Goal: Check status

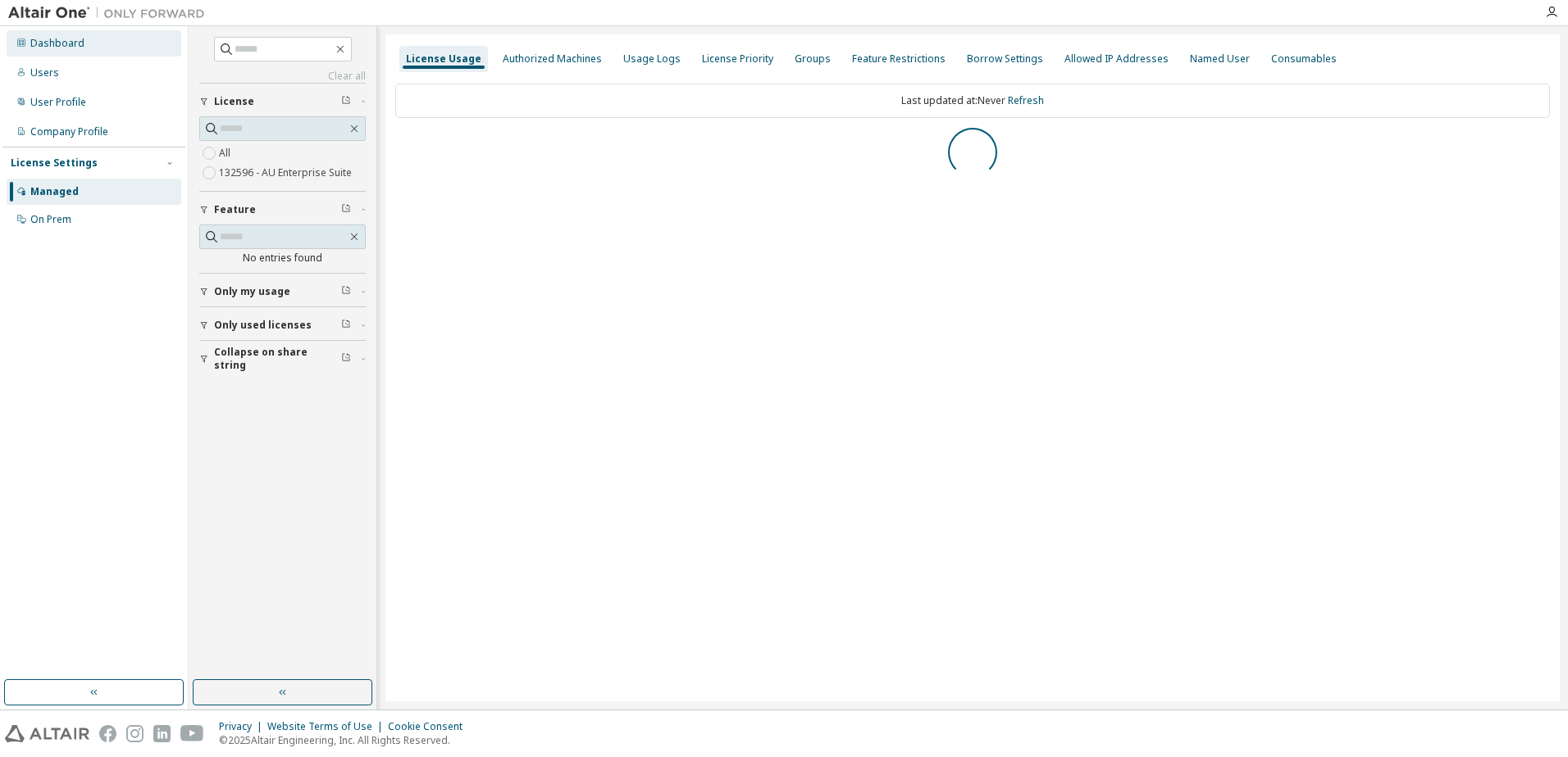
click at [49, 37] on div "Dashboard" at bounding box center [57, 43] width 54 height 13
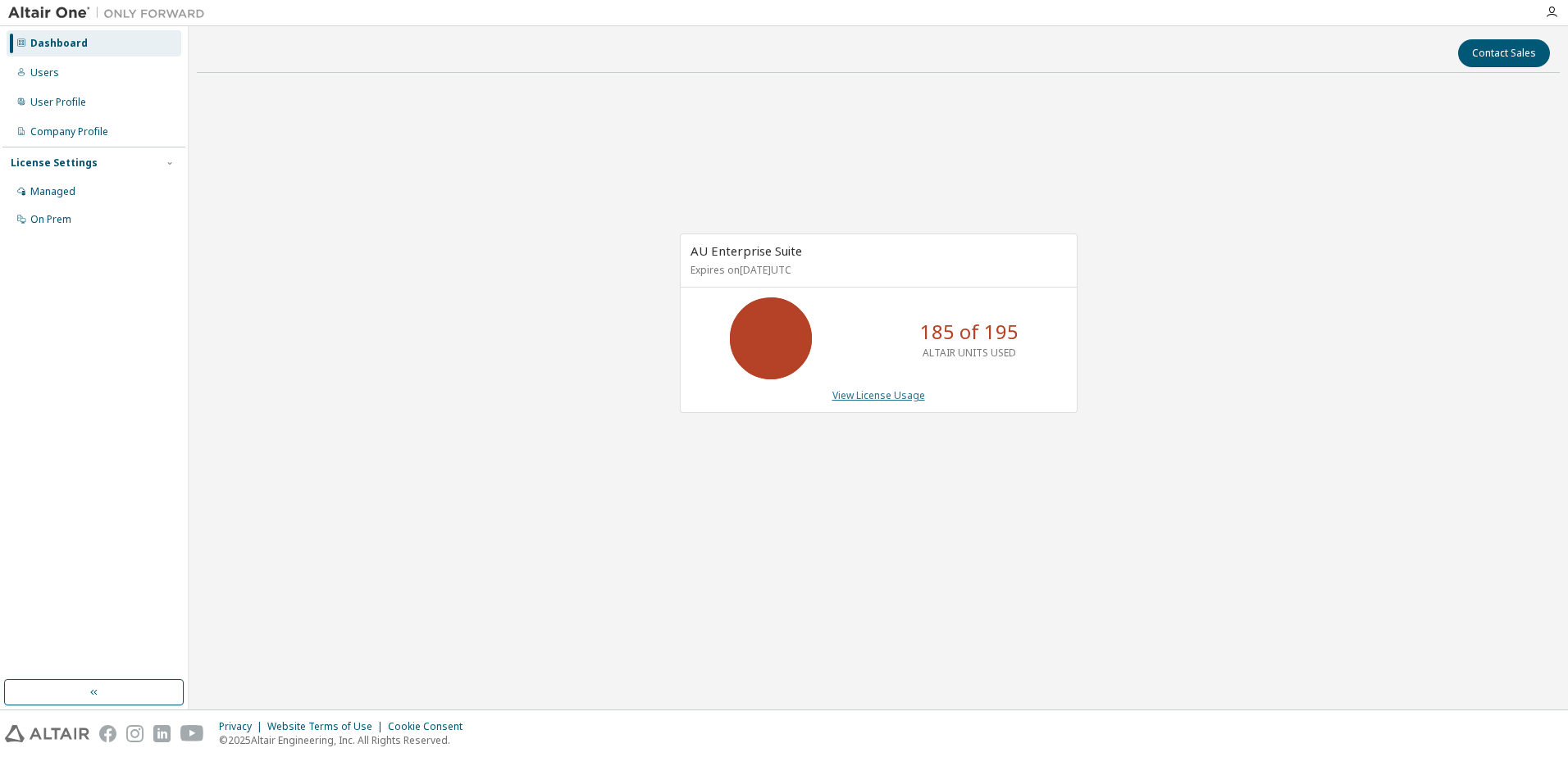
click at [854, 396] on link "View License Usage" at bounding box center [878, 396] width 92 height 14
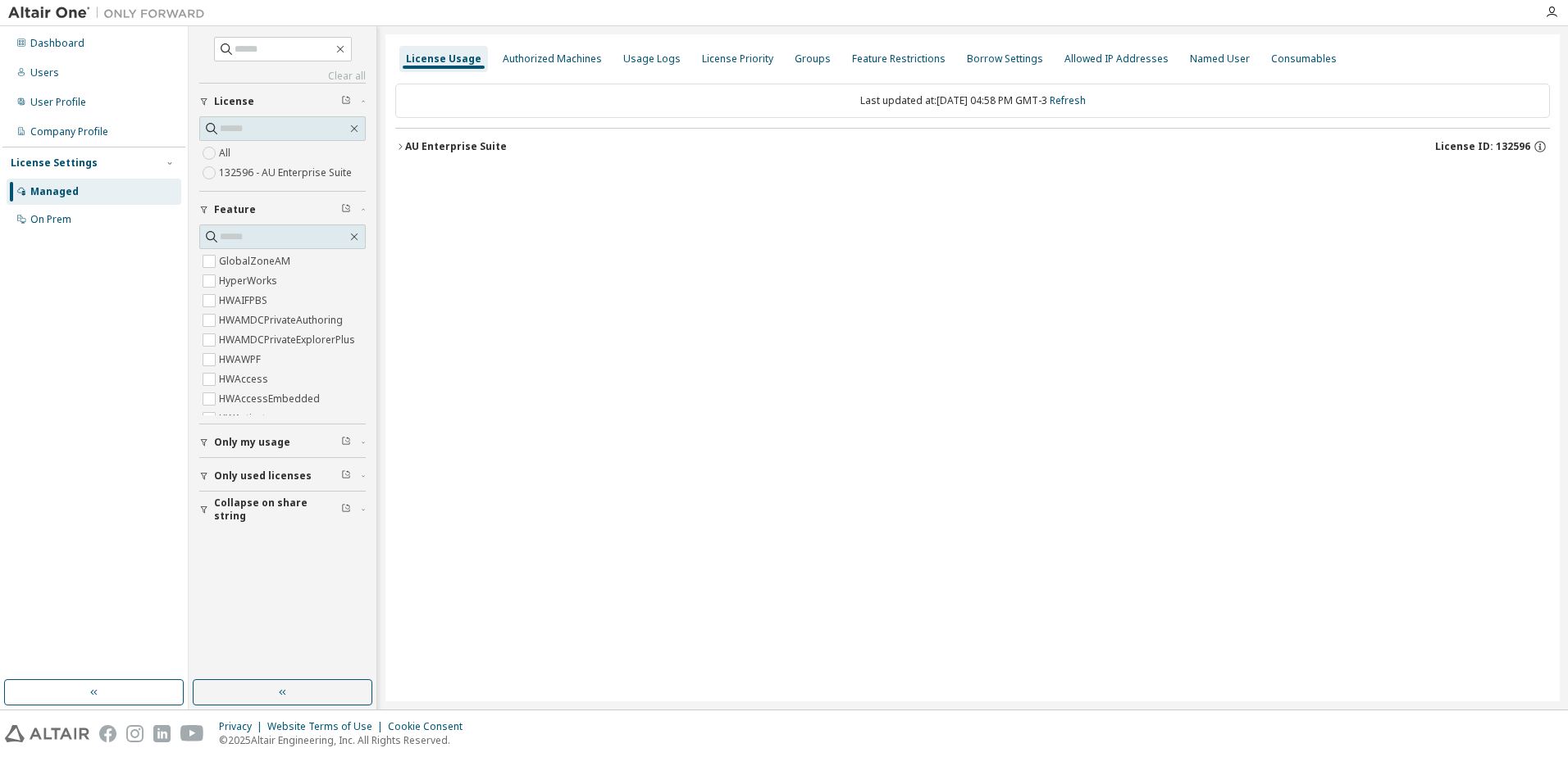
click at [231, 469] on span "Only used licenses" at bounding box center [262, 475] width 97 height 13
click at [496, 154] on button "AU Enterprise Suite License ID: 132596" at bounding box center [972, 146] width 1154 height 36
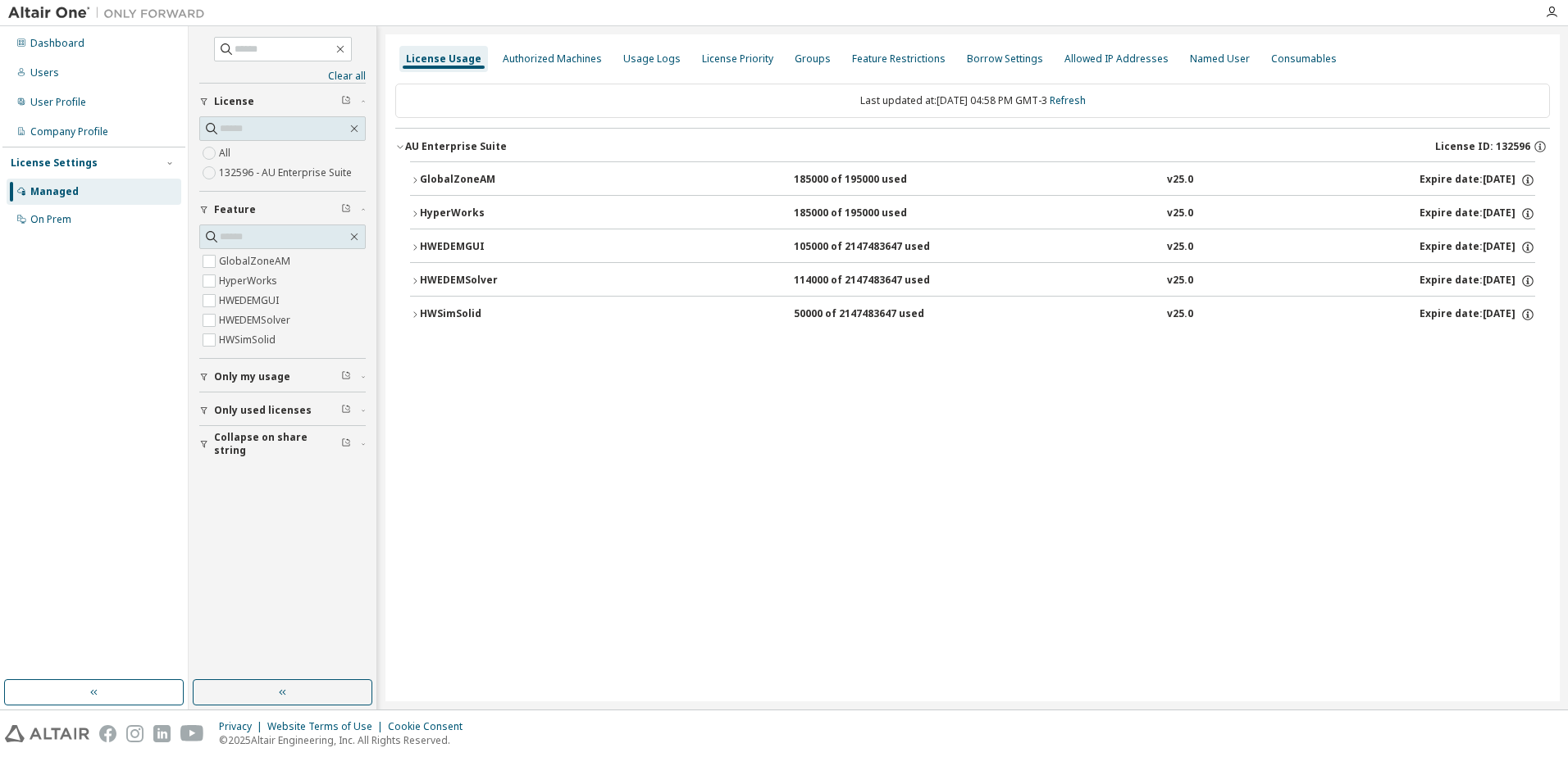
click at [572, 324] on button "HWSimSolid 50000 of 2147483647 used v25.0 Expire date: 2025-09-29" at bounding box center [972, 314] width 1125 height 36
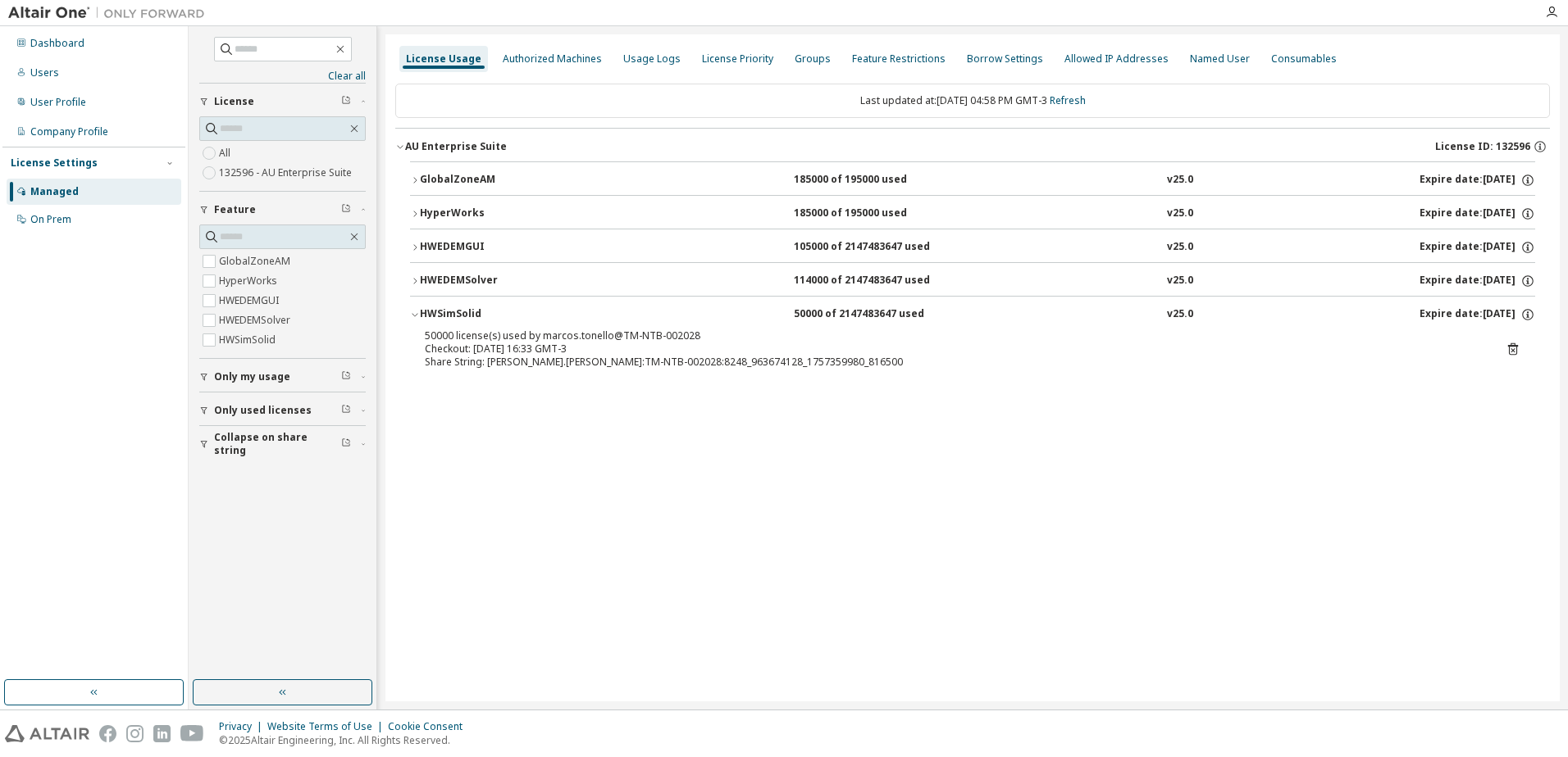
click at [711, 321] on div "HWSimSolid 50000 of 2147483647 used v25.0 Expire date: 2025-09-29" at bounding box center [977, 314] width 1115 height 15
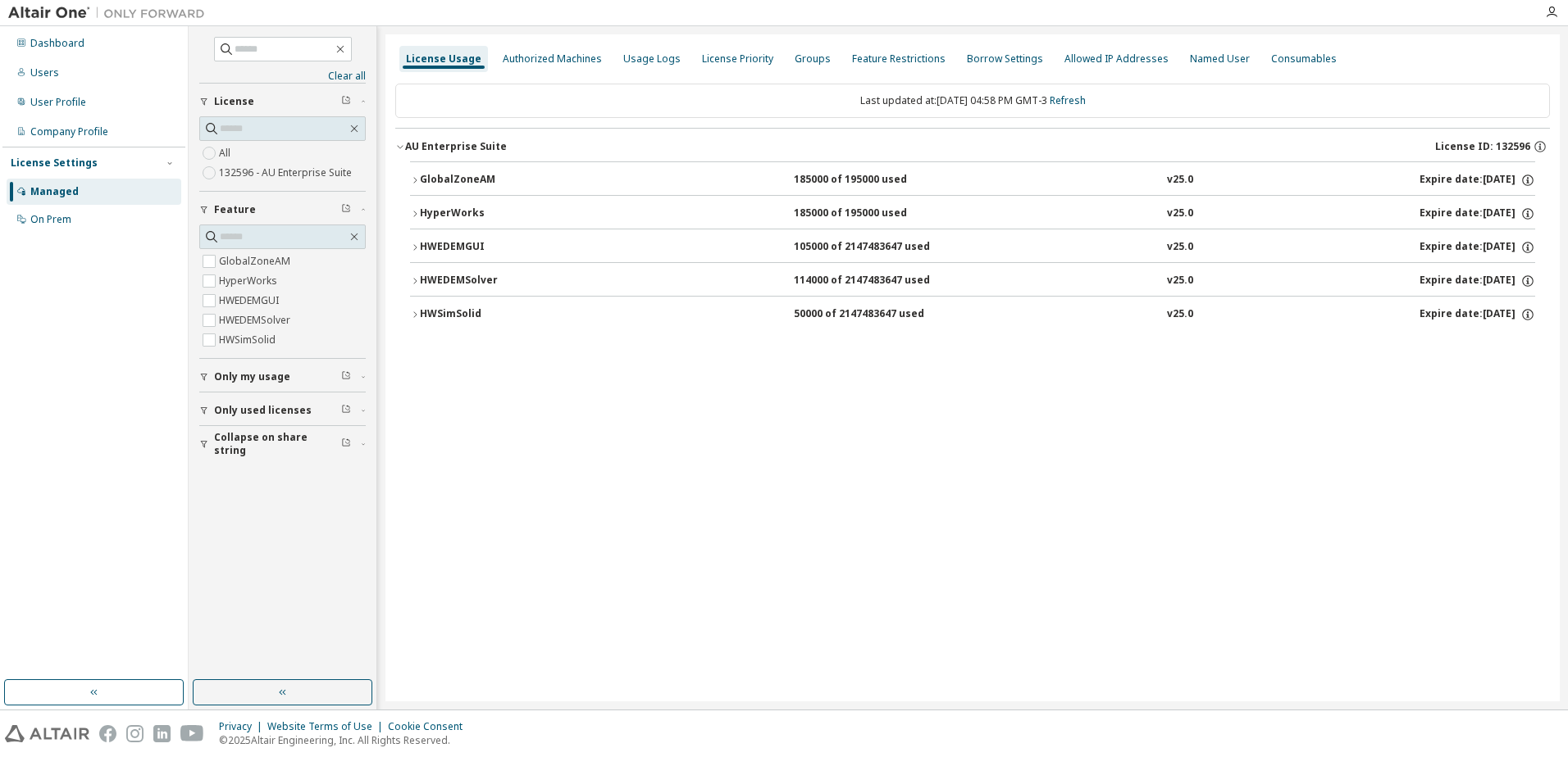
click at [558, 280] on div "HWEDEMSolver" at bounding box center [493, 281] width 147 height 15
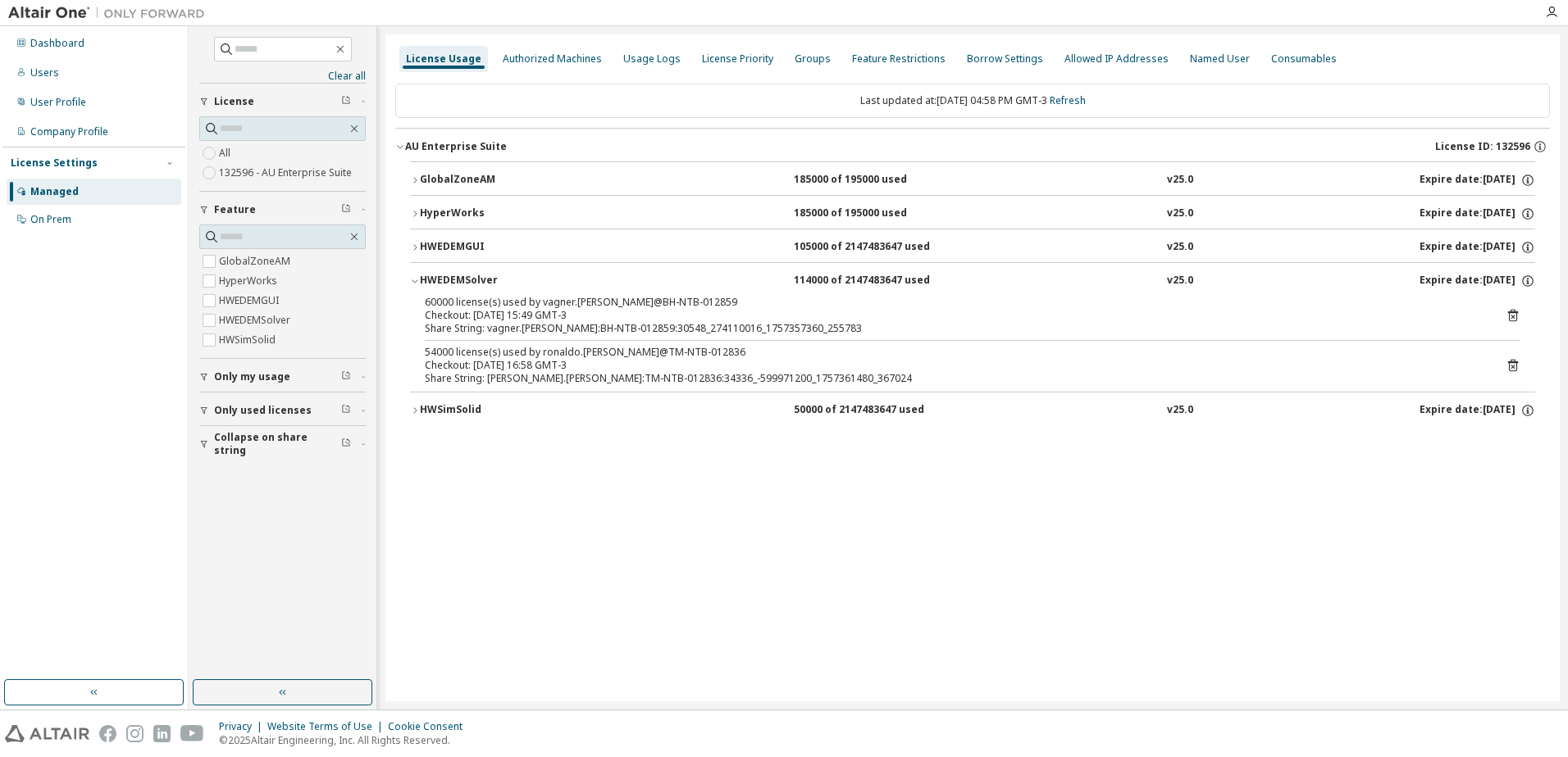
click at [1511, 364] on icon at bounding box center [1512, 365] width 15 height 15
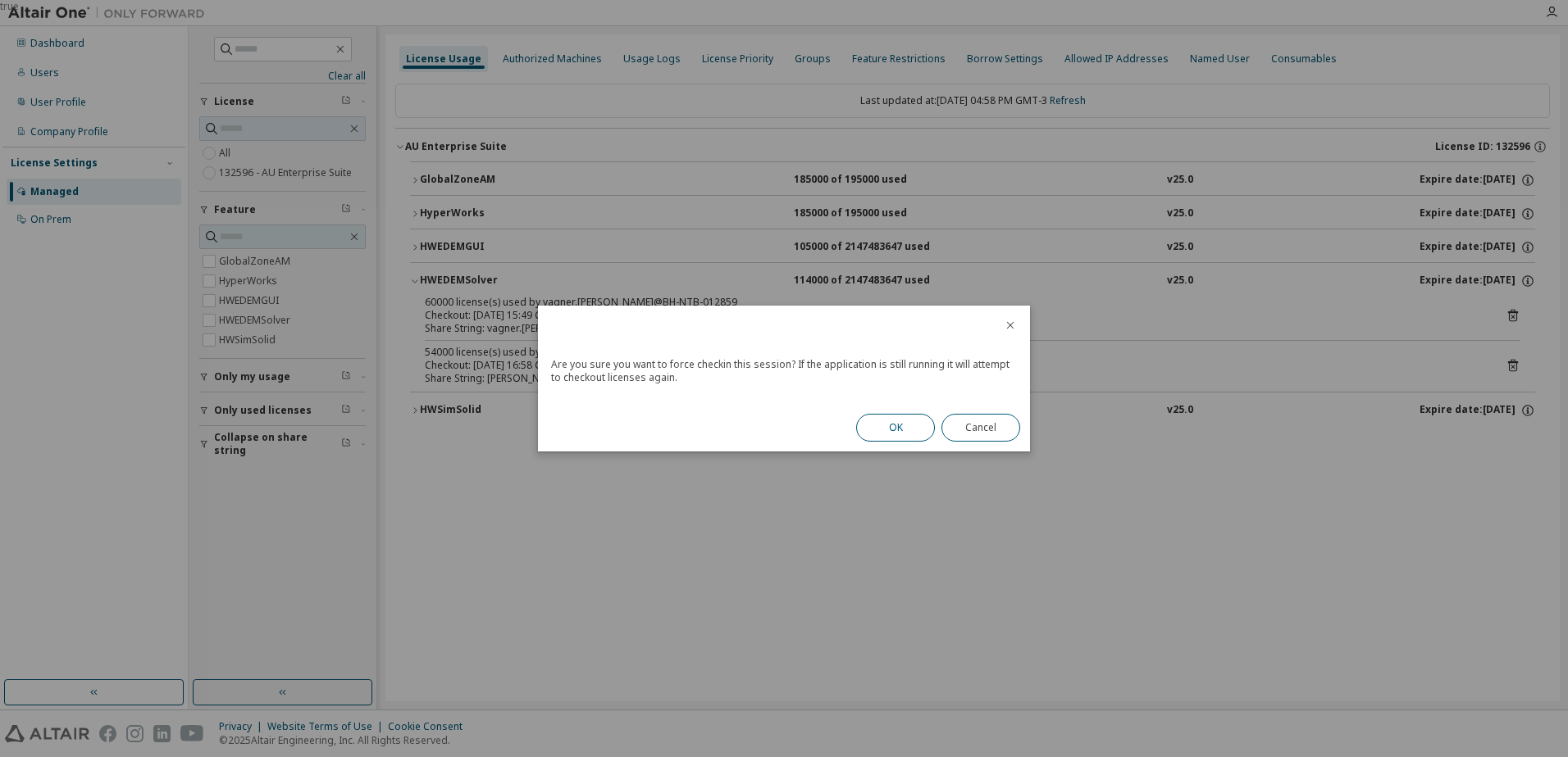
click at [878, 425] on button "OK" at bounding box center [895, 427] width 79 height 27
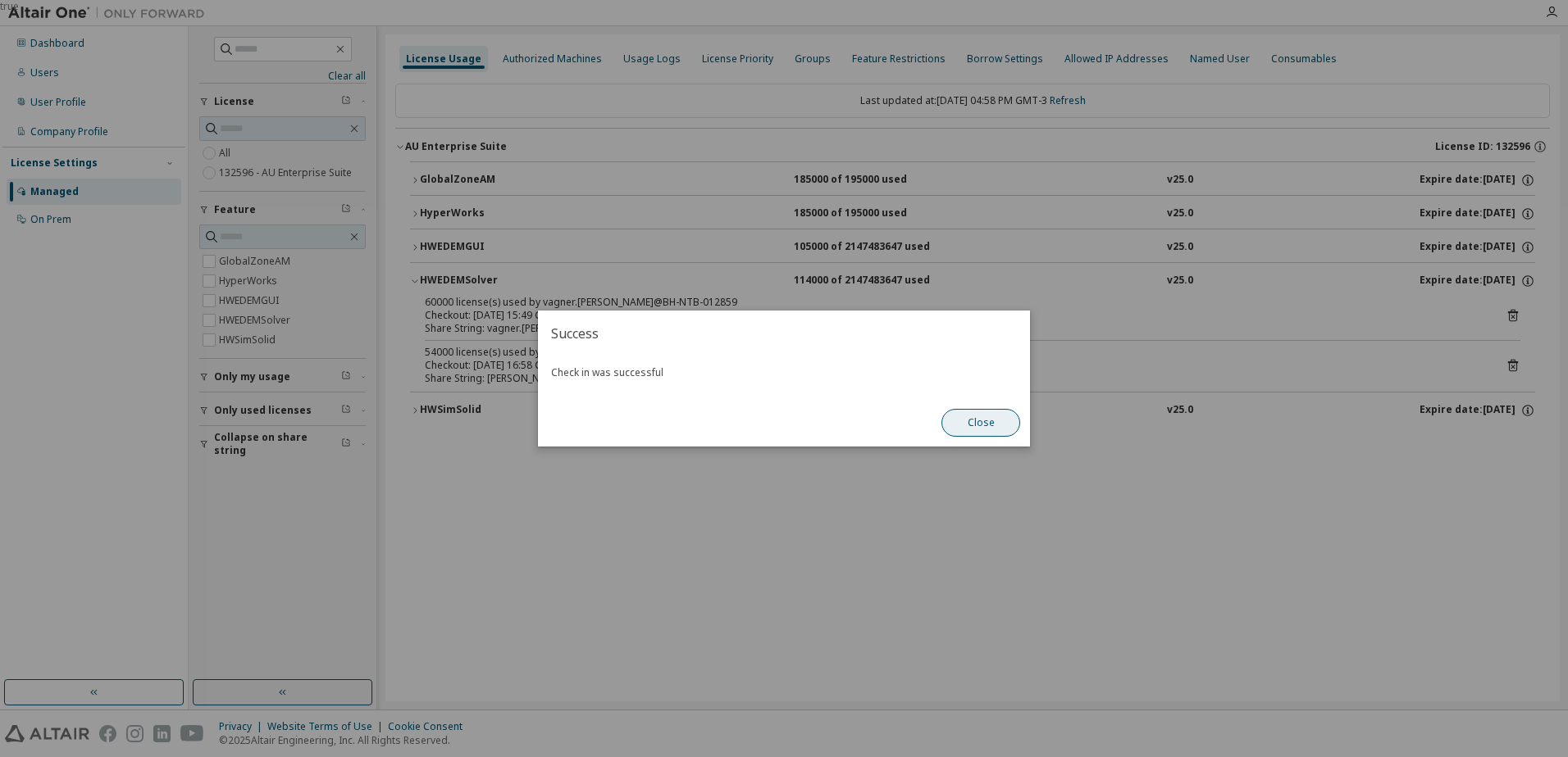
click at [1004, 433] on button "Close" at bounding box center [980, 422] width 79 height 27
